Goal: Go to known website: Go to known website

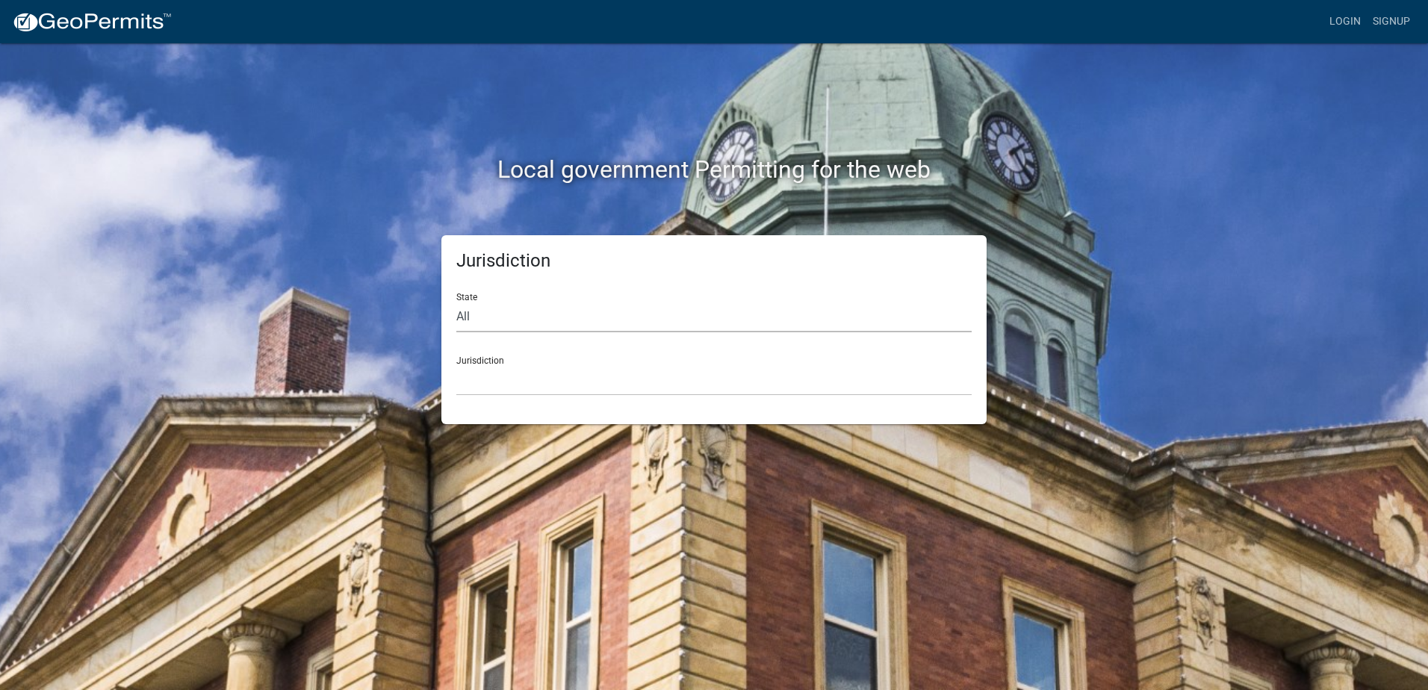
click at [567, 319] on select "All [US_STATE] [US_STATE] [US_STATE] [US_STATE] [US_STATE] [US_STATE] [US_STATE…" at bounding box center [713, 317] width 515 height 31
click at [1344, 18] on link "Login" at bounding box center [1345, 21] width 43 height 28
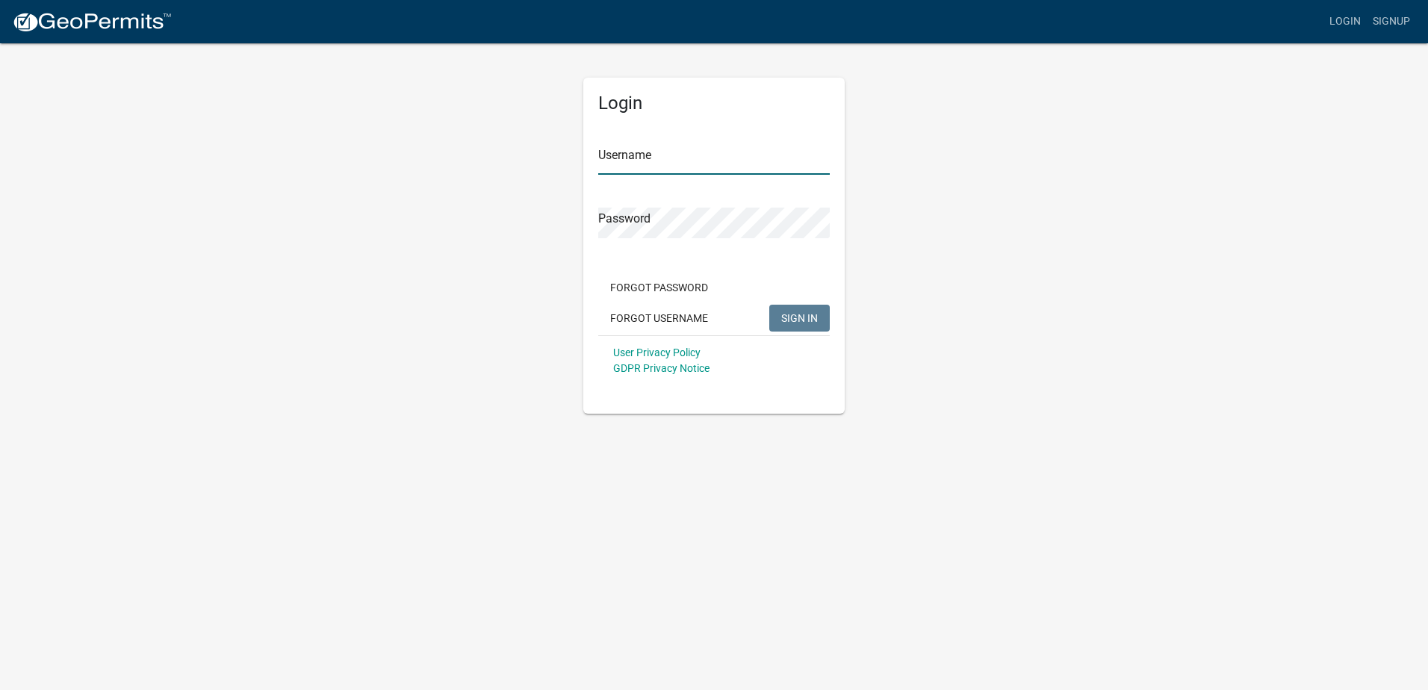
drag, startPoint x: 707, startPoint y: 150, endPoint x: 713, endPoint y: 167, distance: 18.2
click at [713, 167] on input "Username" at bounding box center [714, 159] width 232 height 31
type input "kelbycloose"
click at [769, 305] on button "SIGN IN" at bounding box center [799, 318] width 61 height 27
